Goal: Transaction & Acquisition: Purchase product/service

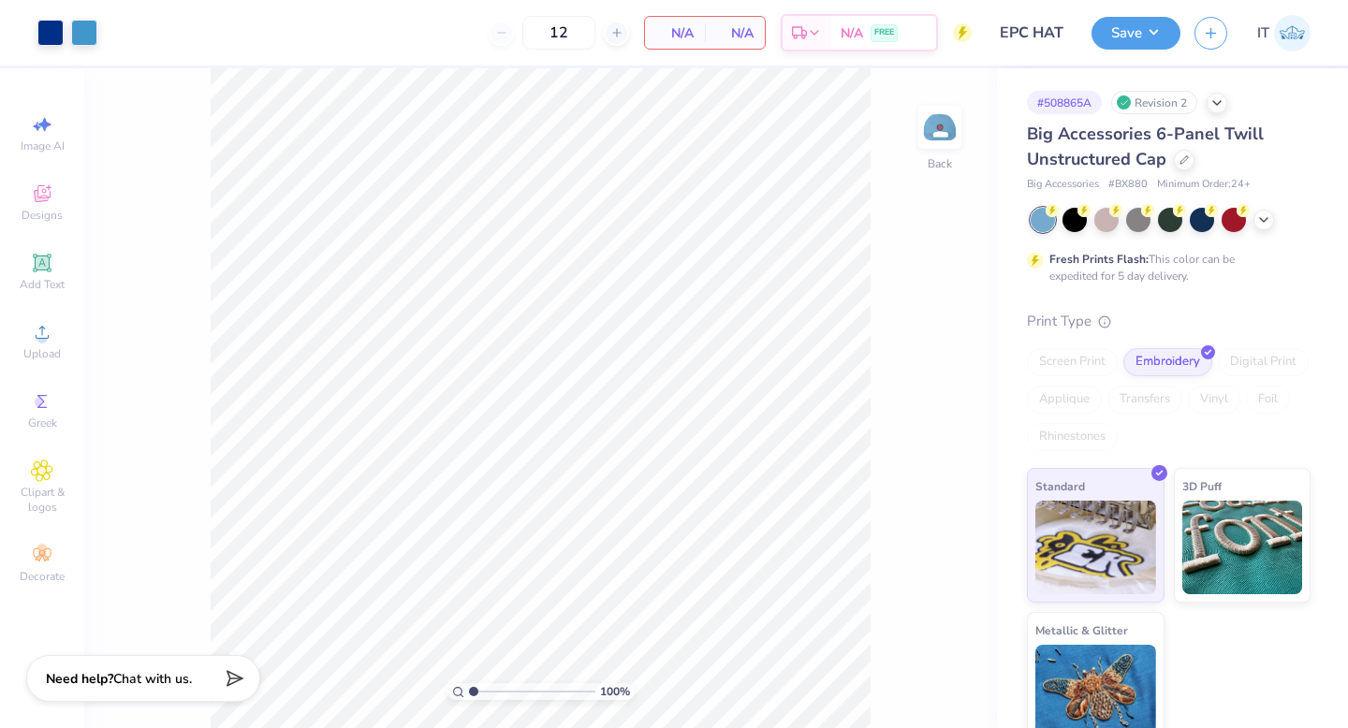
click at [762, 35] on div "N/A Total" at bounding box center [735, 33] width 60 height 32
click at [673, 30] on span "N/A" at bounding box center [674, 33] width 37 height 20
click at [656, 31] on span "N/A" at bounding box center [674, 33] width 37 height 20
click at [1267, 356] on div "Digital Print" at bounding box center [1263, 362] width 91 height 28
click at [1211, 507] on img at bounding box center [1242, 545] width 121 height 94
